Goal: Information Seeking & Learning: Learn about a topic

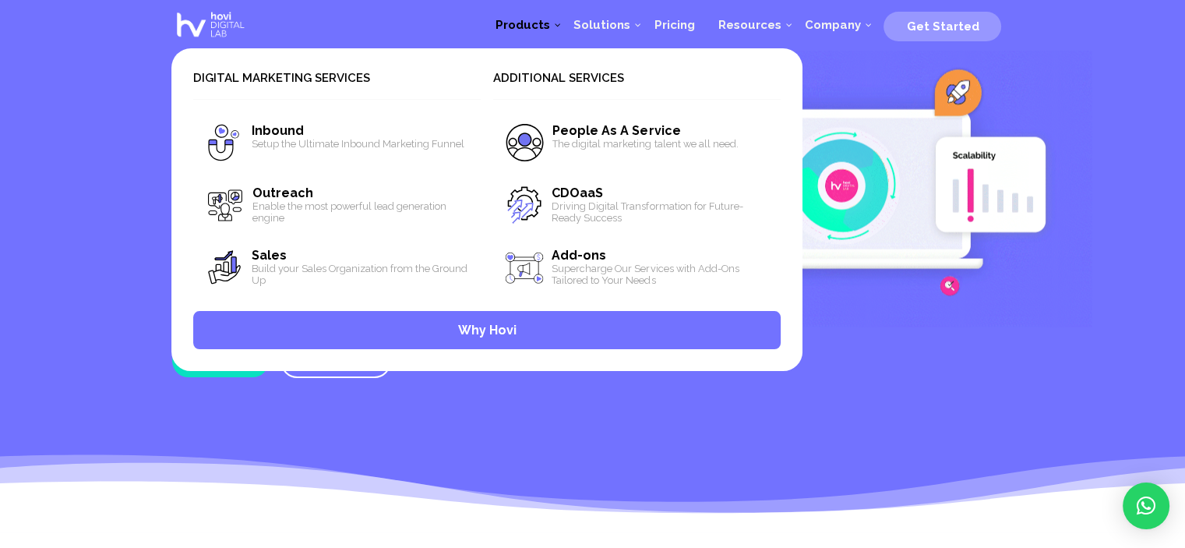
click at [562, 26] on span "Products" at bounding box center [523, 25] width 78 height 14
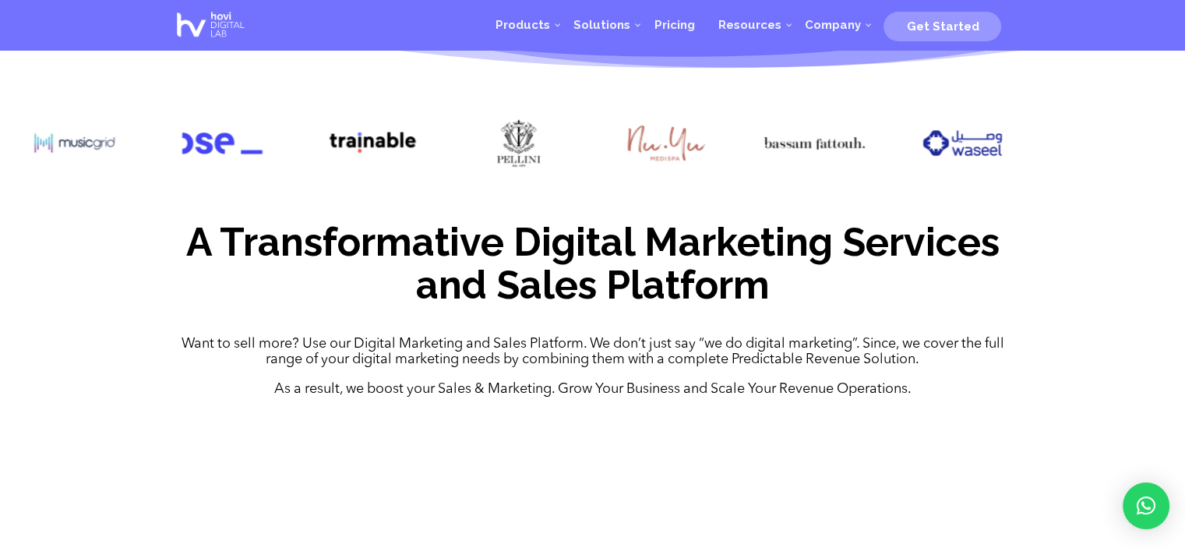
scroll to position [441, 0]
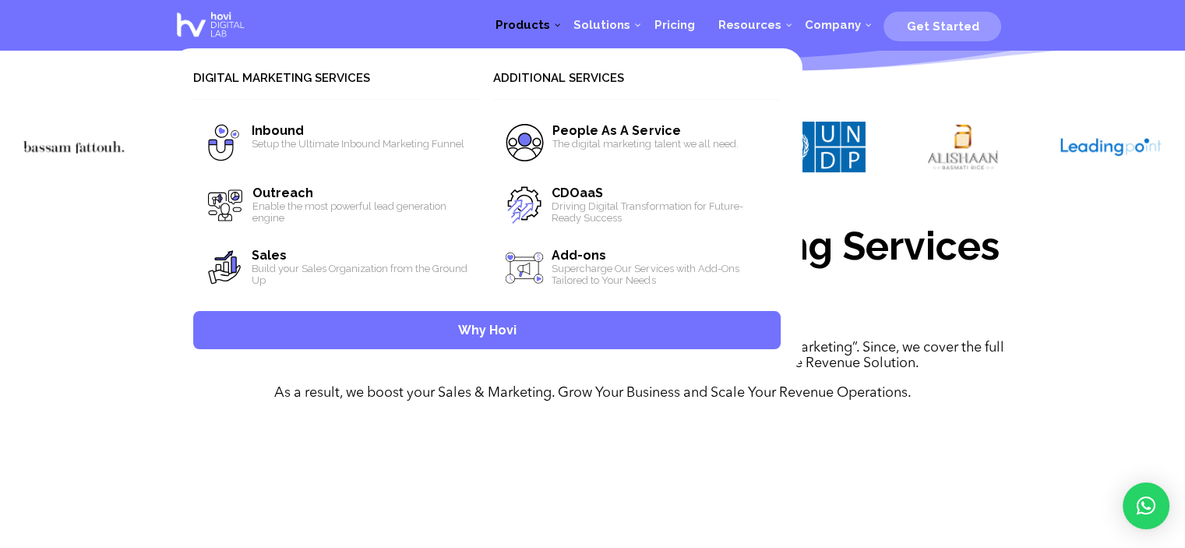
click at [550, 23] on span "Products" at bounding box center [522, 25] width 55 height 14
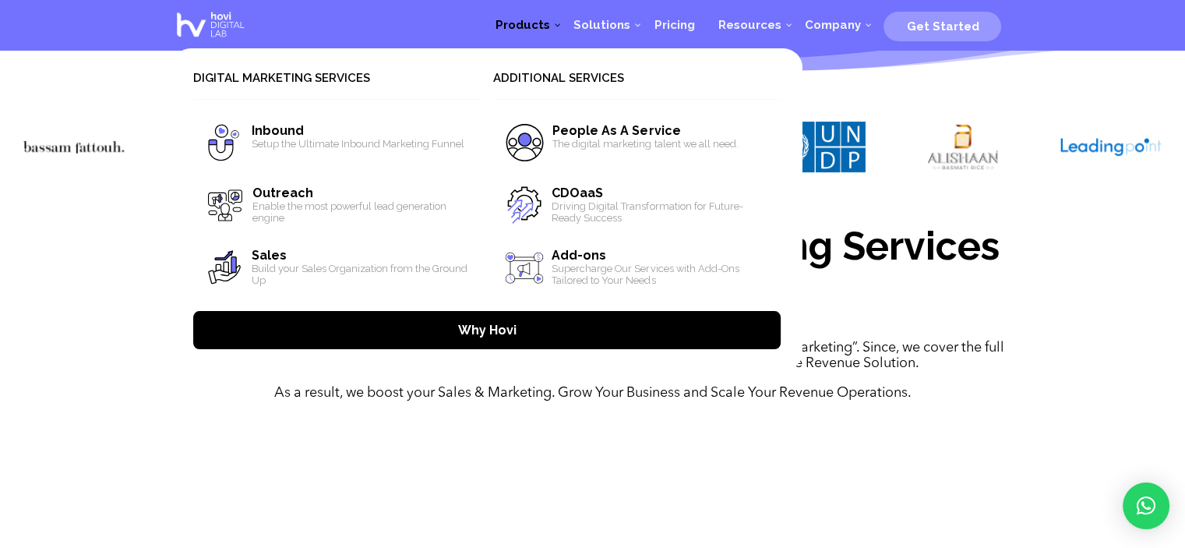
click at [535, 330] on span "Why Hovi" at bounding box center [486, 330] width 587 height 38
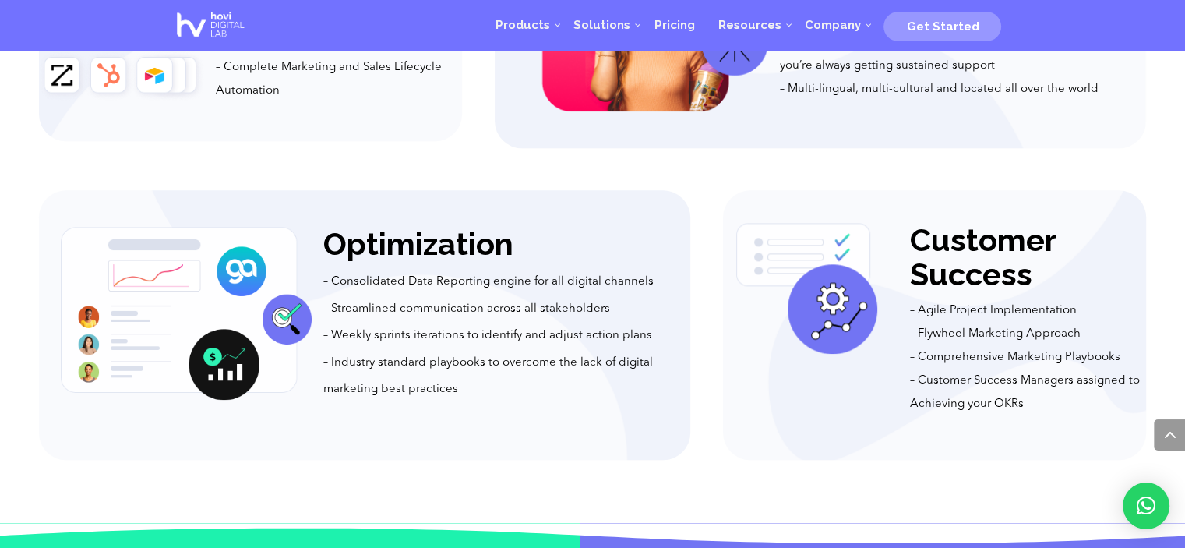
scroll to position [1754, 0]
